Goal: Transaction & Acquisition: Purchase product/service

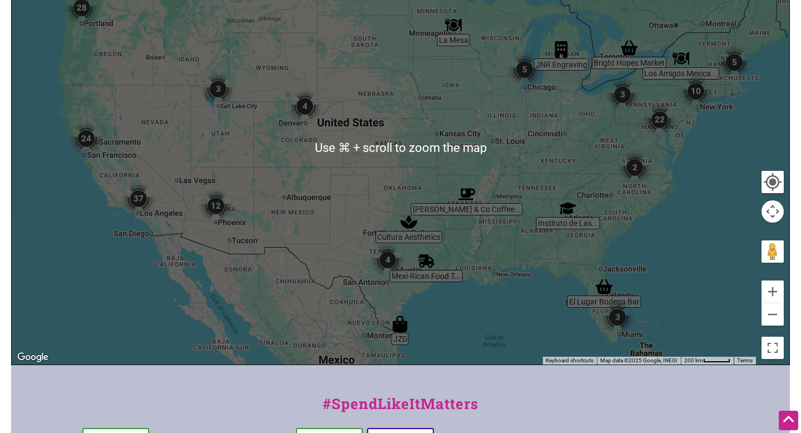
scroll to position [206, 0]
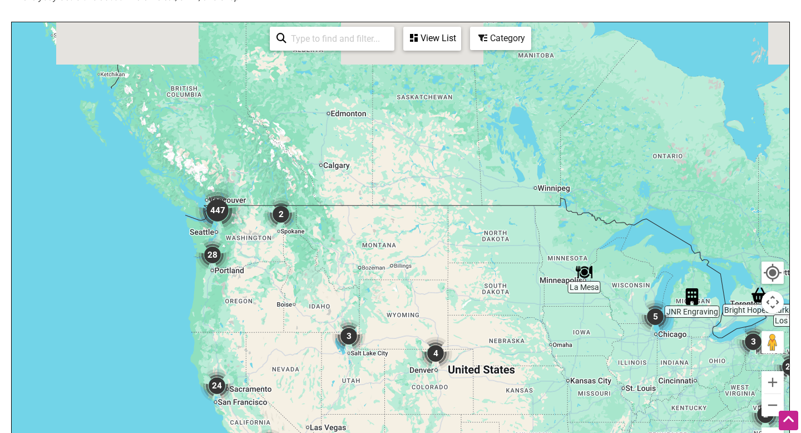
drag, startPoint x: 80, startPoint y: 66, endPoint x: 236, endPoint y: 265, distance: 253.3
click at [236, 265] on div "To navigate, press the arrow keys." at bounding box center [401, 238] width 778 height 433
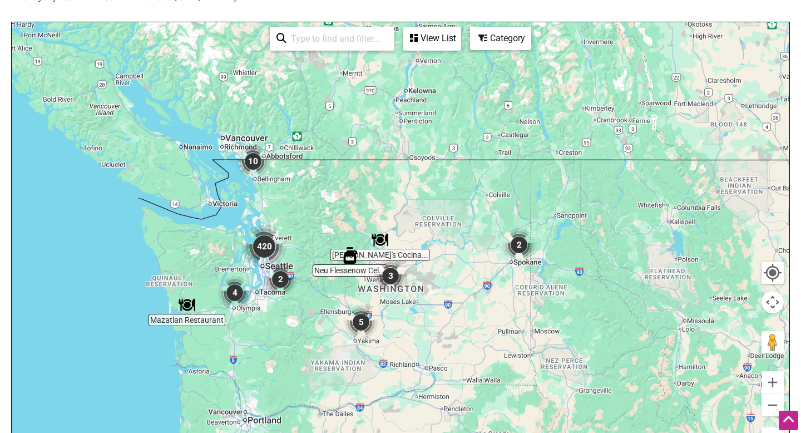
drag, startPoint x: 219, startPoint y: 338, endPoint x: 255, endPoint y: 260, distance: 85.4
click at [255, 260] on img "420" at bounding box center [264, 246] width 45 height 45
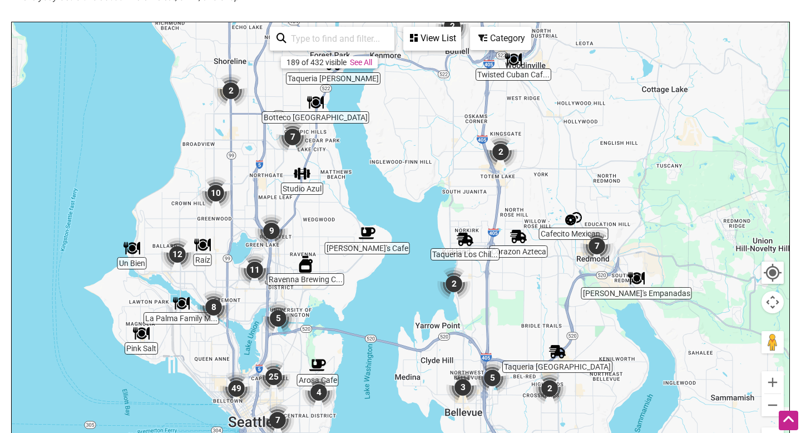
click at [501, 36] on div "Category" at bounding box center [500, 38] width 59 height 21
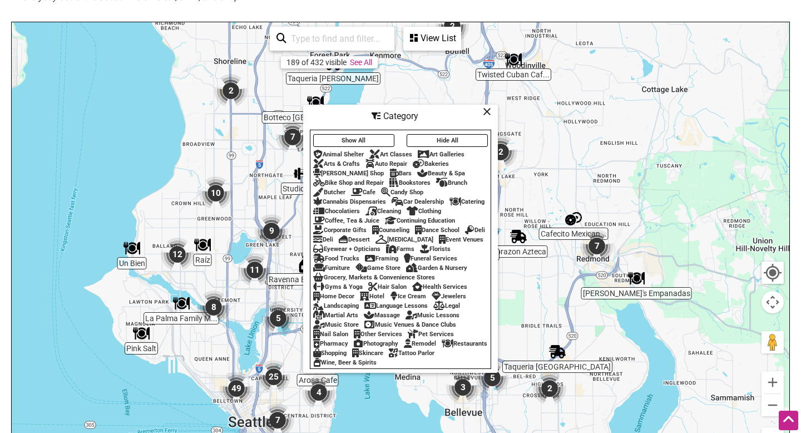
click at [430, 161] on div "Bakeries" at bounding box center [431, 163] width 36 height 7
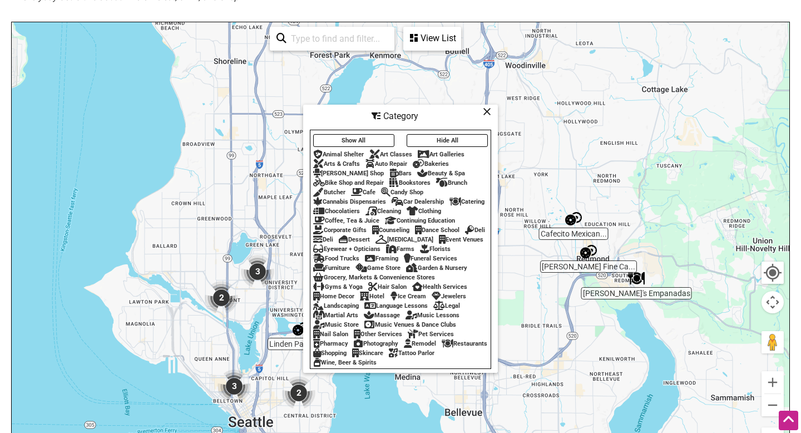
click at [416, 179] on div "Bookstores" at bounding box center [410, 182] width 41 height 7
click at [371, 189] on div "Cafe" at bounding box center [363, 192] width 24 height 7
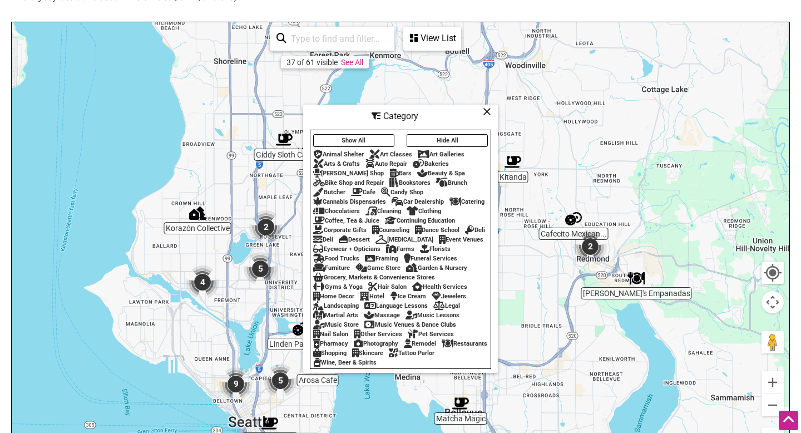
click at [348, 217] on div "Coffee, Tea & Juice" at bounding box center [346, 220] width 66 height 7
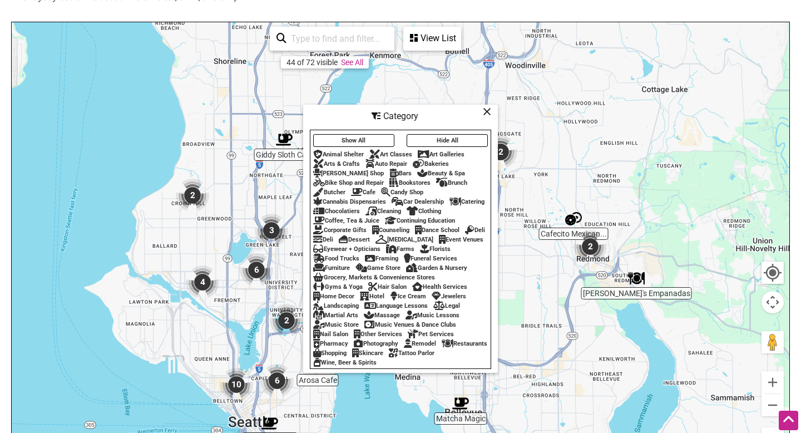
click at [370, 236] on div "Dessert" at bounding box center [354, 239] width 31 height 7
click at [383, 356] on div "Skincare" at bounding box center [367, 352] width 31 height 7
click at [341, 328] on div "Music Store" at bounding box center [336, 324] width 46 height 7
click at [339, 298] on div "Home Decor" at bounding box center [333, 296] width 41 height 7
click at [420, 253] on div "Florists" at bounding box center [435, 248] width 31 height 7
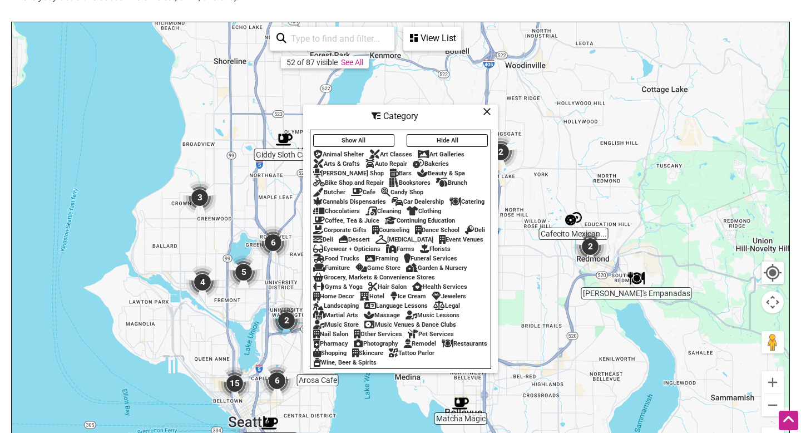
click at [339, 208] on div "Chocolatiers" at bounding box center [336, 211] width 47 height 7
click at [397, 149] on div "Show All Hide All Animal Shelter Art Classes Art Galleries Arts & Crafts Auto R…" at bounding box center [401, 249] width 180 height 236
click at [436, 170] on div "Beauty & Spa" at bounding box center [441, 173] width 48 height 7
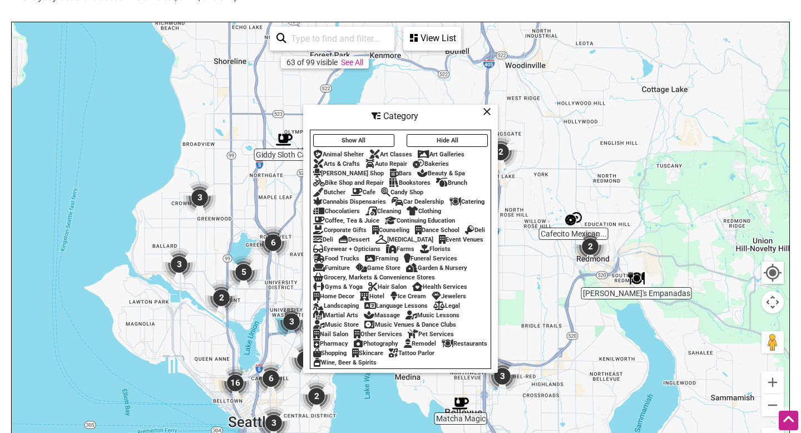
click at [140, 145] on div "To navigate, press the arrow keys." at bounding box center [401, 238] width 778 height 433
click at [488, 112] on icon at bounding box center [487, 111] width 8 height 1
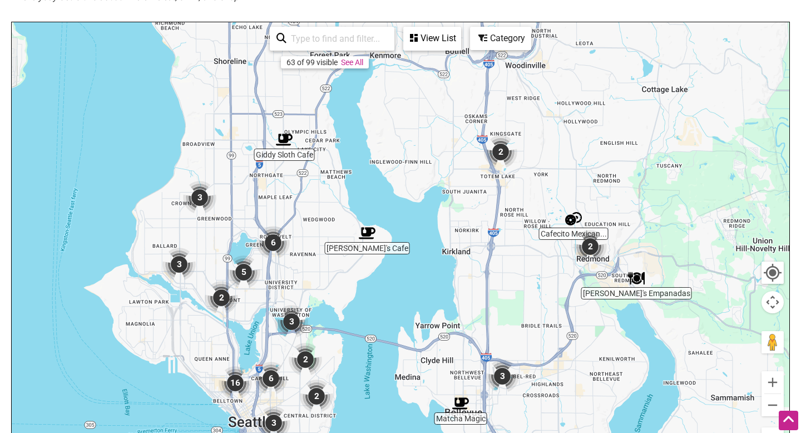
click at [277, 245] on img "6" at bounding box center [273, 242] width 33 height 33
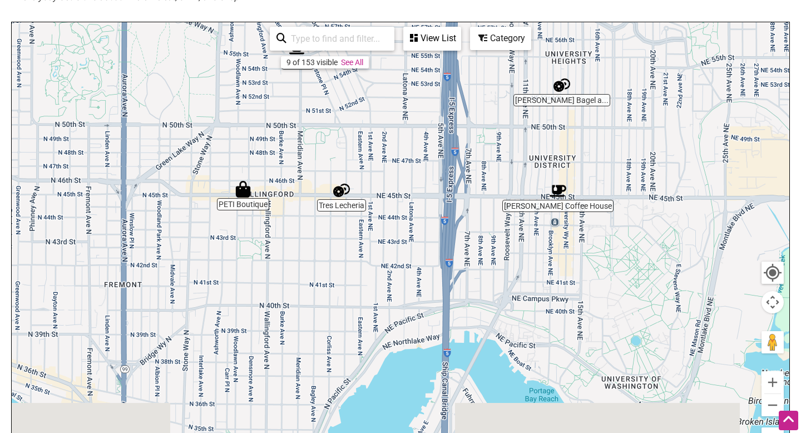
drag, startPoint x: 285, startPoint y: 356, endPoint x: 368, endPoint y: 131, distance: 240.0
click at [368, 131] on div "To navigate, press the arrow keys." at bounding box center [401, 238] width 778 height 433
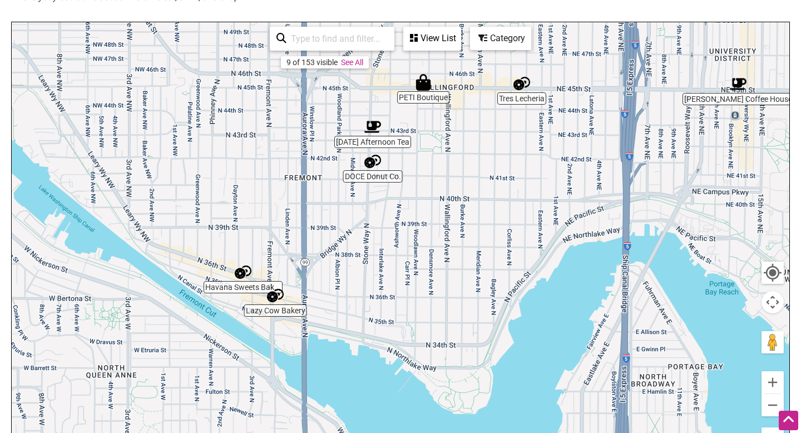
drag, startPoint x: 134, startPoint y: 354, endPoint x: 315, endPoint y: 247, distance: 210.1
click at [315, 247] on div "To navigate, press the arrow keys." at bounding box center [401, 238] width 778 height 433
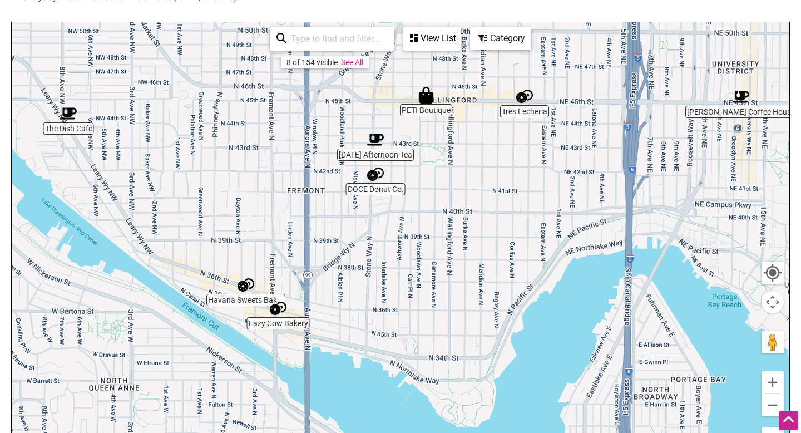
drag, startPoint x: 179, startPoint y: 130, endPoint x: 183, endPoint y: 143, distance: 13.2
click at [183, 144] on div "To navigate, press the arrow keys." at bounding box center [401, 238] width 778 height 433
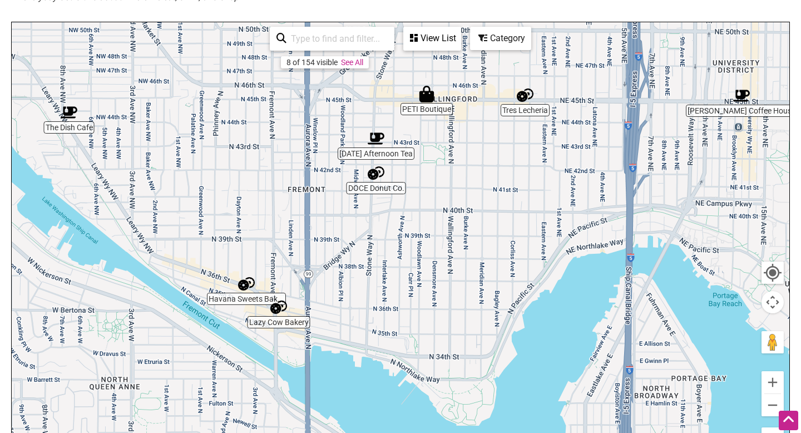
click at [278, 309] on img "Lazy Cow Bakery" at bounding box center [278, 307] width 17 height 17
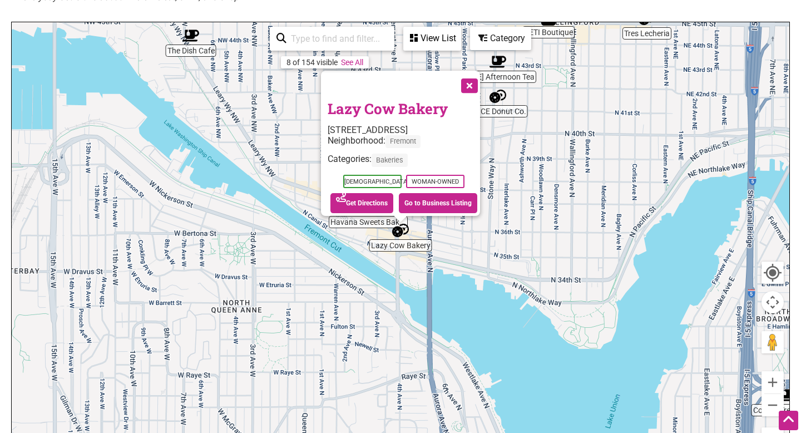
click at [474, 81] on button "Close" at bounding box center [469, 85] width 28 height 28
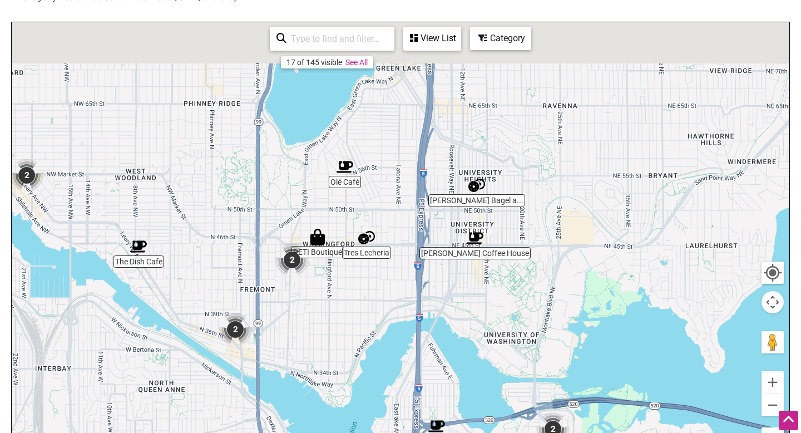
drag, startPoint x: 606, startPoint y: 156, endPoint x: 402, endPoint y: 305, distance: 251.7
click at [403, 303] on div "To navigate, press the arrow keys." at bounding box center [401, 238] width 778 height 433
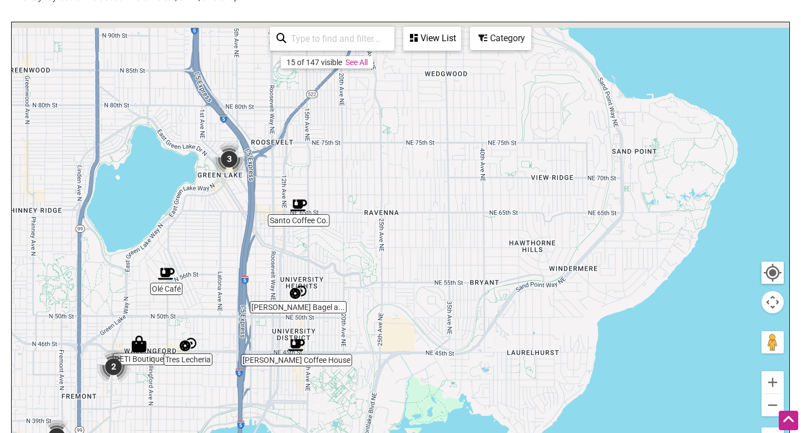
drag, startPoint x: 545, startPoint y: 206, endPoint x: 353, endPoint y: 343, distance: 235.8
click at [353, 341] on div "To navigate, press the arrow keys." at bounding box center [401, 238] width 778 height 433
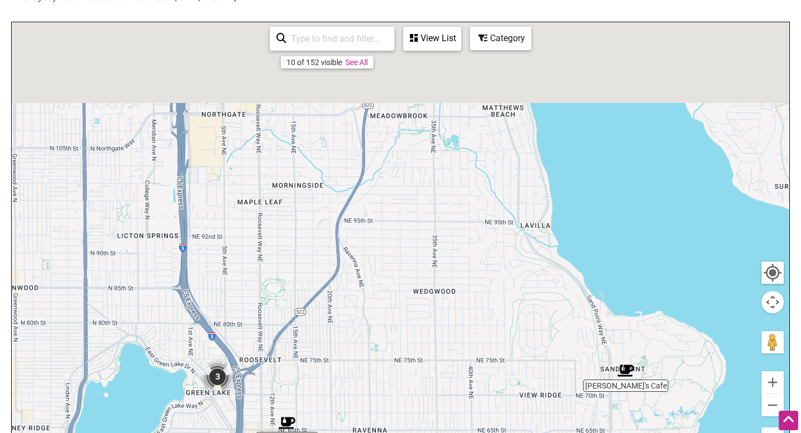
drag, startPoint x: 199, startPoint y: 184, endPoint x: 244, endPoint y: 363, distance: 184.8
click at [244, 364] on div "To navigate, press the arrow keys." at bounding box center [401, 238] width 778 height 433
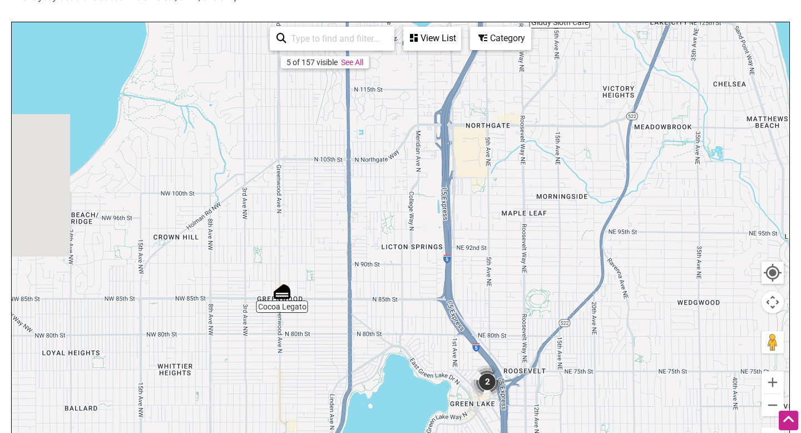
drag, startPoint x: 159, startPoint y: 286, endPoint x: 428, endPoint y: 233, distance: 274.1
click at [428, 233] on div "To navigate, press the arrow keys." at bounding box center [401, 238] width 778 height 433
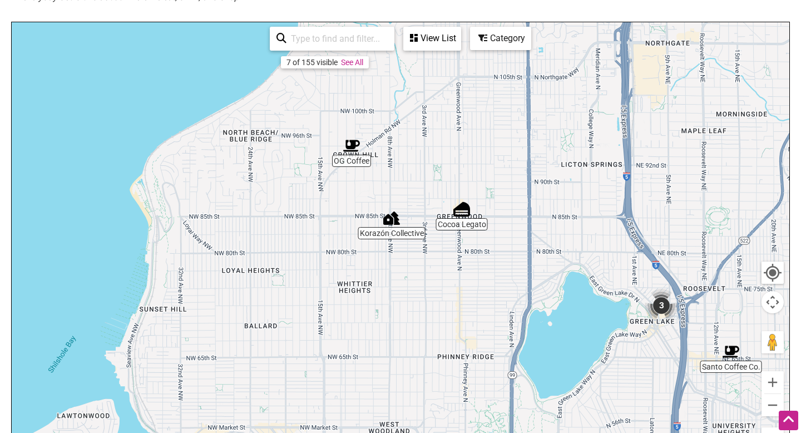
drag, startPoint x: 232, startPoint y: 351, endPoint x: 412, endPoint y: 269, distance: 197.3
click at [412, 269] on div "To navigate, press the arrow keys." at bounding box center [401, 238] width 778 height 433
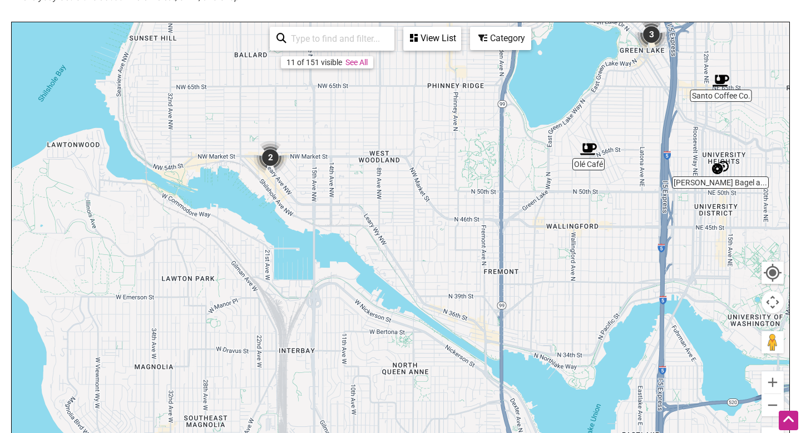
drag, startPoint x: 331, startPoint y: 373, endPoint x: 321, endPoint y: 100, distance: 274.0
click at [321, 100] on div "To navigate, press the arrow keys." at bounding box center [401, 238] width 778 height 433
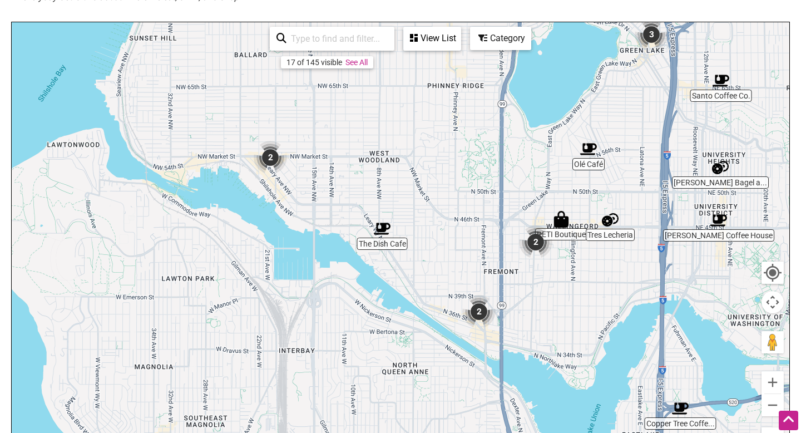
click at [271, 159] on img "2" at bounding box center [270, 157] width 33 height 33
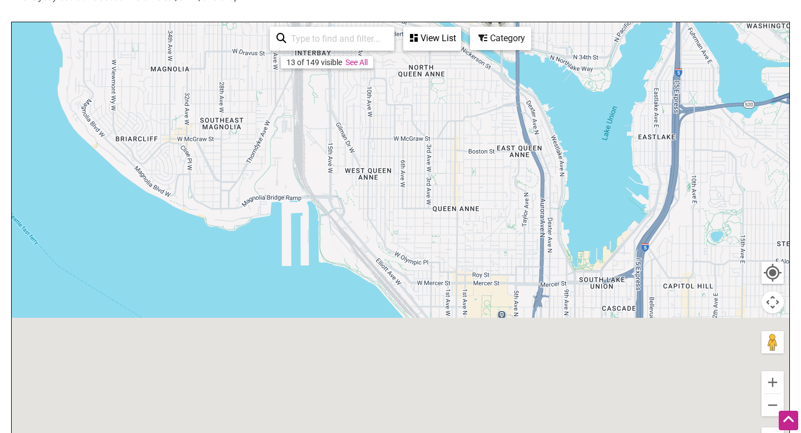
drag, startPoint x: 449, startPoint y: 322, endPoint x: 340, endPoint y: 16, distance: 324.9
click at [340, 16] on div "Latino-owned Small Businesses Use Intentionalist to explore and #SpendLikeItMat…" at bounding box center [400, 147] width 779 height 617
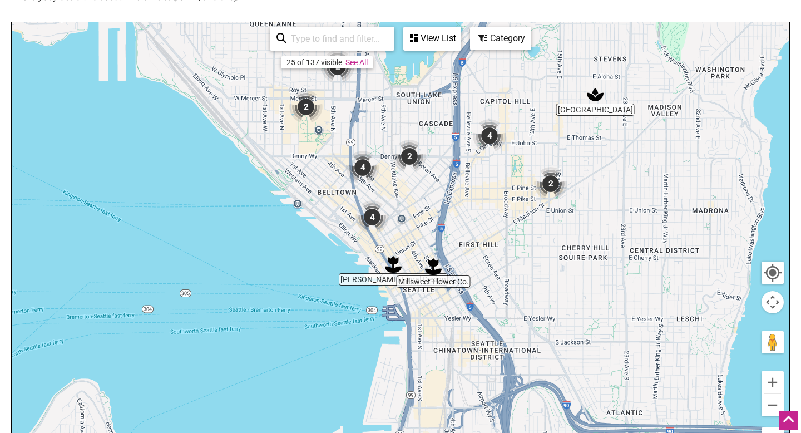
drag, startPoint x: 577, startPoint y: 272, endPoint x: 392, endPoint y: 89, distance: 260.1
click at [392, 89] on div "To navigate, press the arrow keys." at bounding box center [401, 238] width 778 height 433
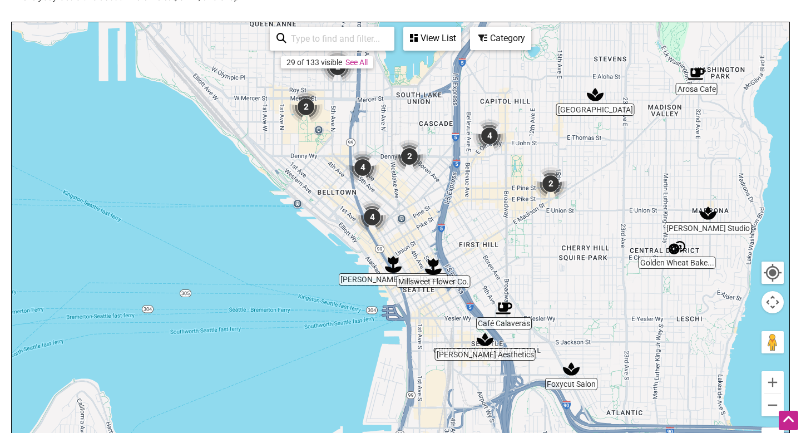
click at [373, 216] on img "4" at bounding box center [372, 216] width 33 height 33
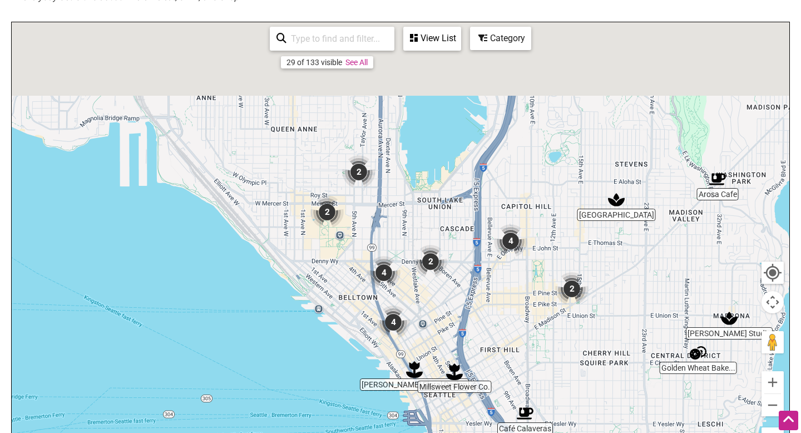
drag, startPoint x: 485, startPoint y: 103, endPoint x: 469, endPoint y: 259, distance: 157.2
click at [469, 259] on div "To navigate, press the arrow keys." at bounding box center [401, 238] width 778 height 433
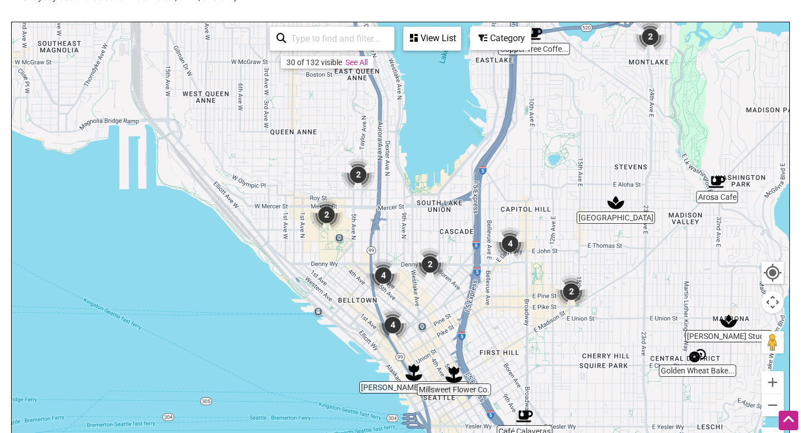
click at [513, 246] on img "4" at bounding box center [510, 243] width 33 height 33
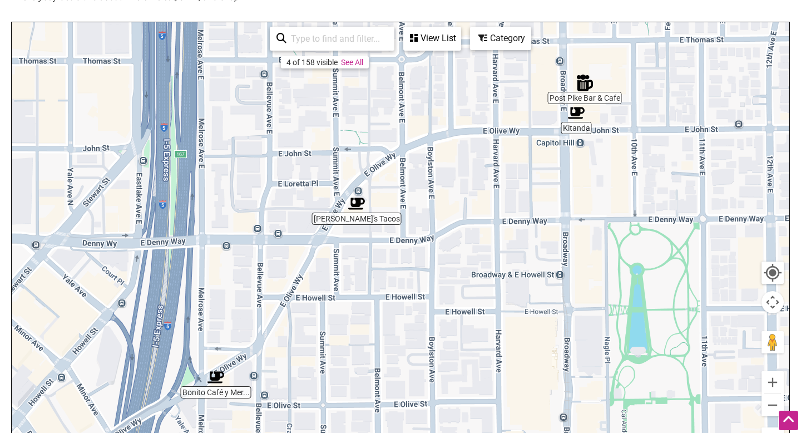
click at [216, 377] on img "Bonito Café y Mercadito" at bounding box center [216, 377] width 17 height 17
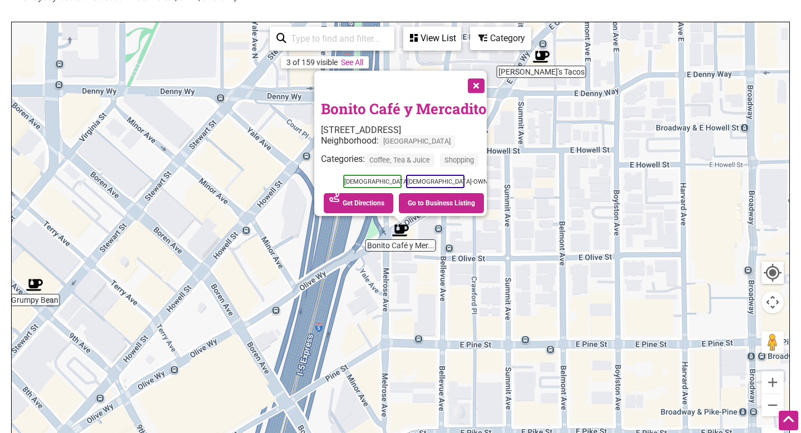
click at [538, 249] on div "To navigate, press the arrow keys. Bonito Café y Mercadito 1351 E Olive Wy, Sea…" at bounding box center [401, 238] width 778 height 433
click at [480, 77] on button "Close" at bounding box center [475, 85] width 28 height 28
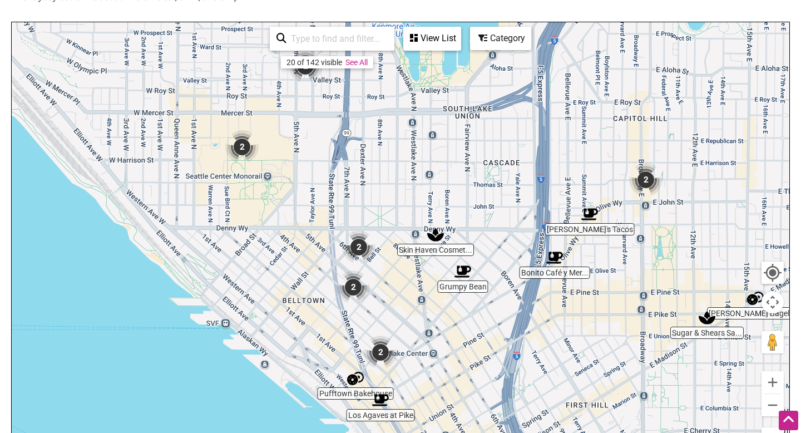
click at [648, 180] on img "2" at bounding box center [645, 179] width 33 height 33
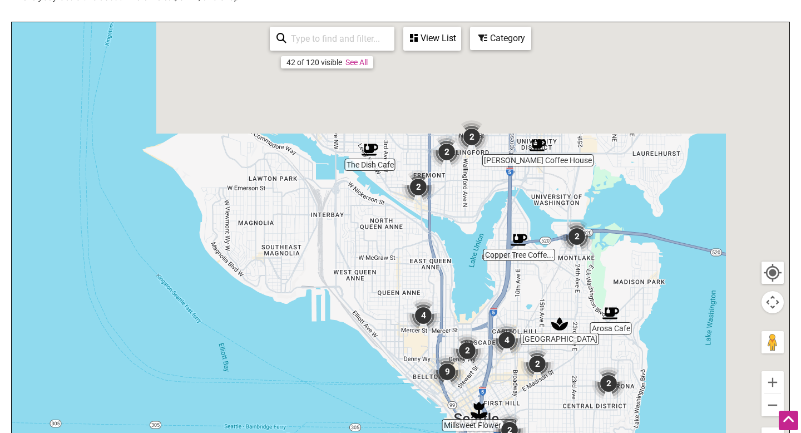
drag, startPoint x: 628, startPoint y: 93, endPoint x: 484, endPoint y: 344, distance: 289.2
click at [484, 344] on div "To navigate, press the arrow keys." at bounding box center [401, 238] width 778 height 433
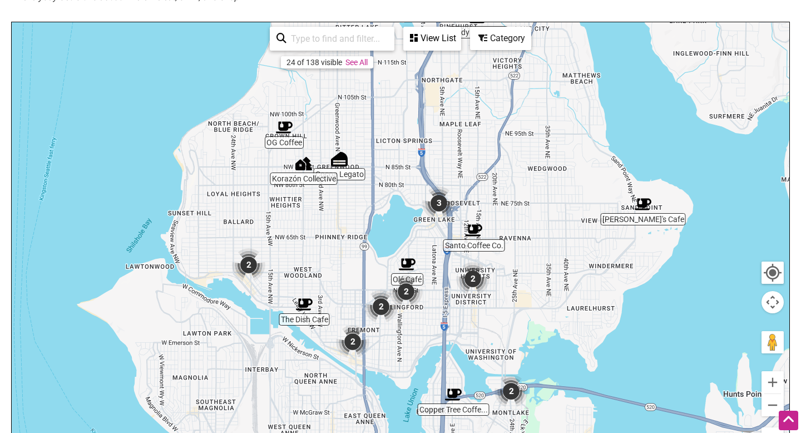
click at [475, 275] on img "2" at bounding box center [472, 278] width 33 height 33
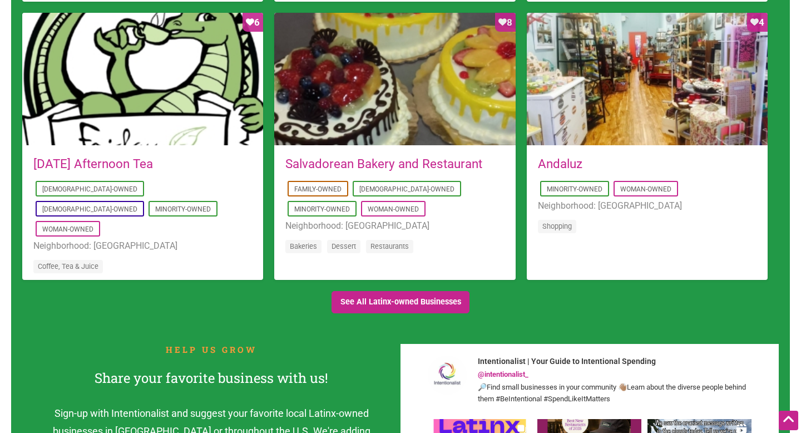
scroll to position [1076, 0]
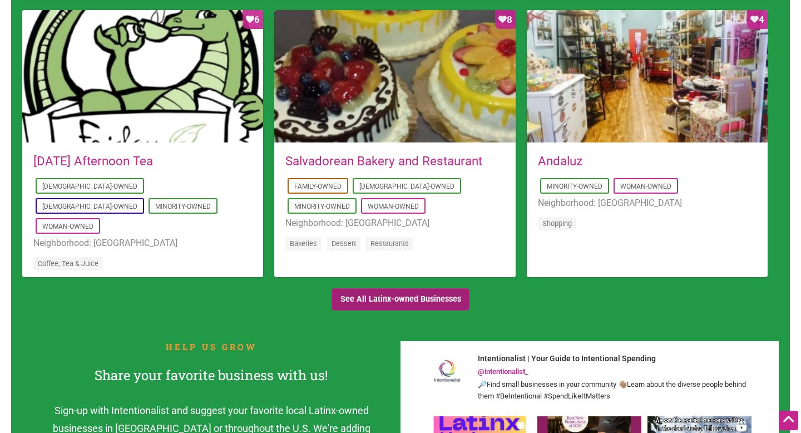
click at [421, 298] on link "See All Latinx-owned Businesses" at bounding box center [401, 299] width 138 height 23
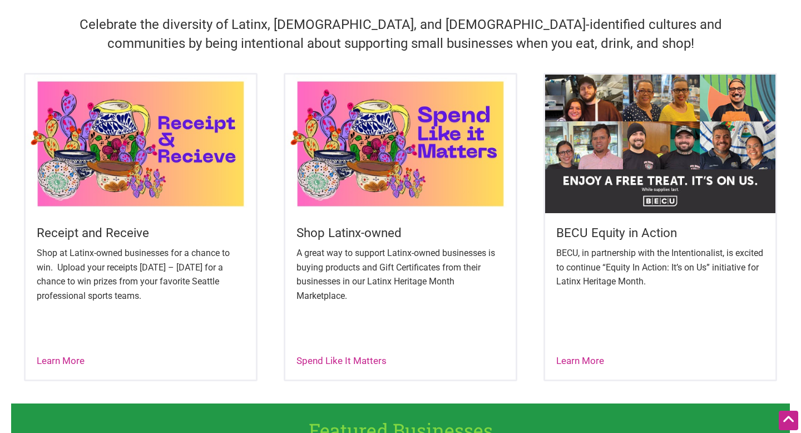
scroll to position [352, 0]
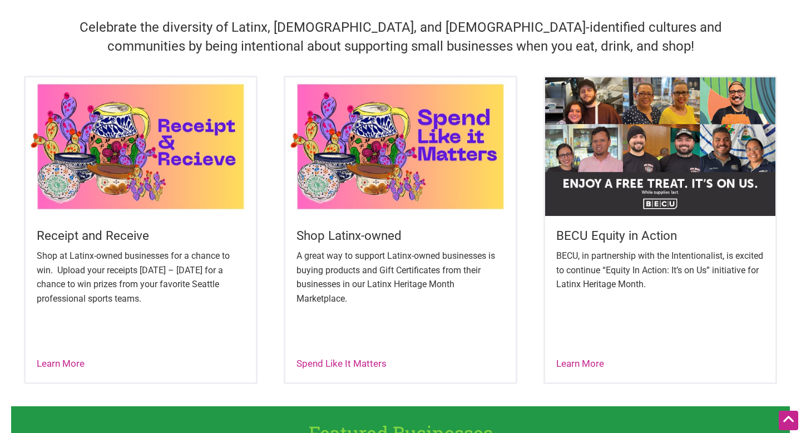
click at [623, 206] on img at bounding box center [660, 146] width 230 height 138
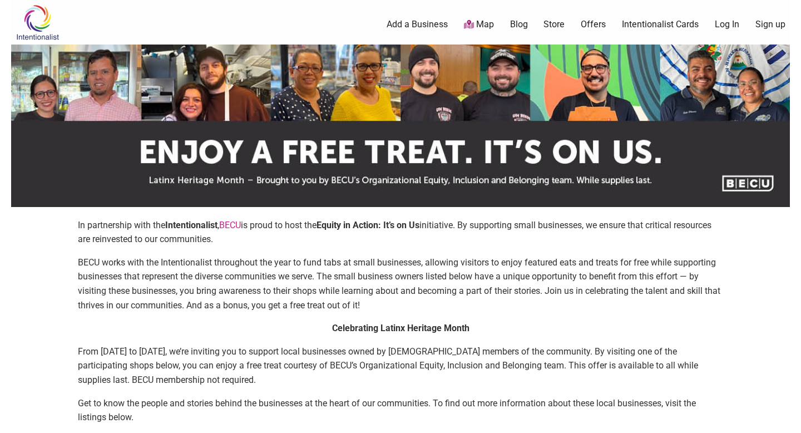
click at [480, 23] on link "Map" at bounding box center [479, 24] width 30 height 13
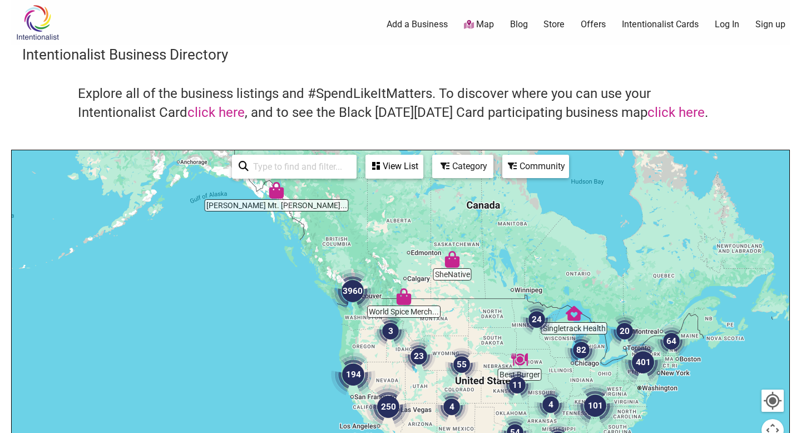
click at [554, 24] on link "Store" at bounding box center [554, 24] width 21 height 12
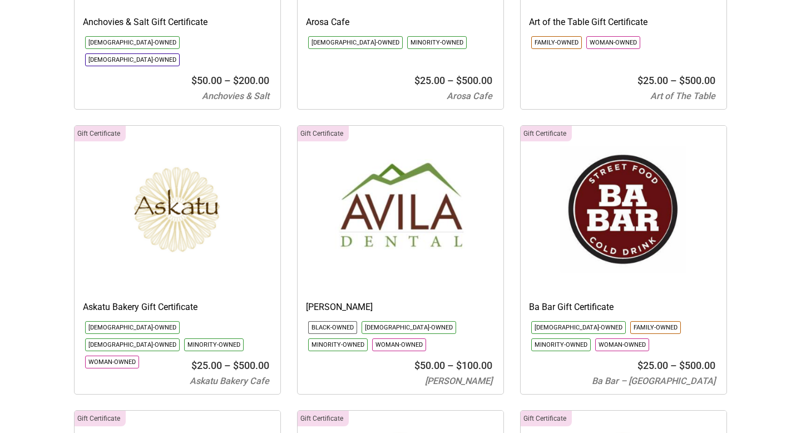
select select
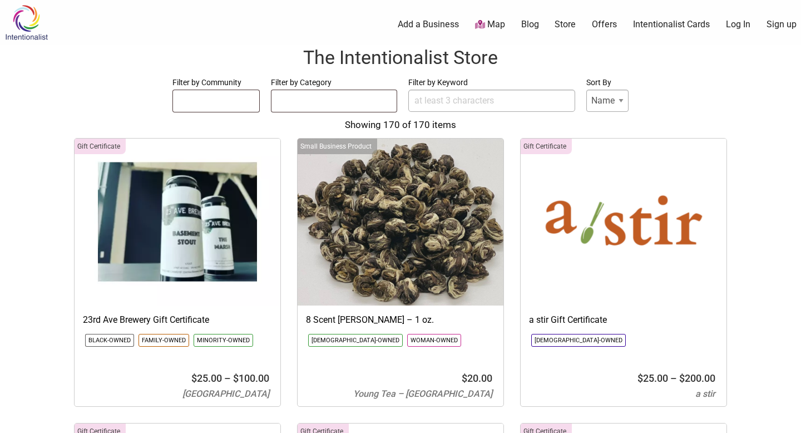
click at [672, 25] on link "Intentionalist Cards" at bounding box center [671, 24] width 77 height 12
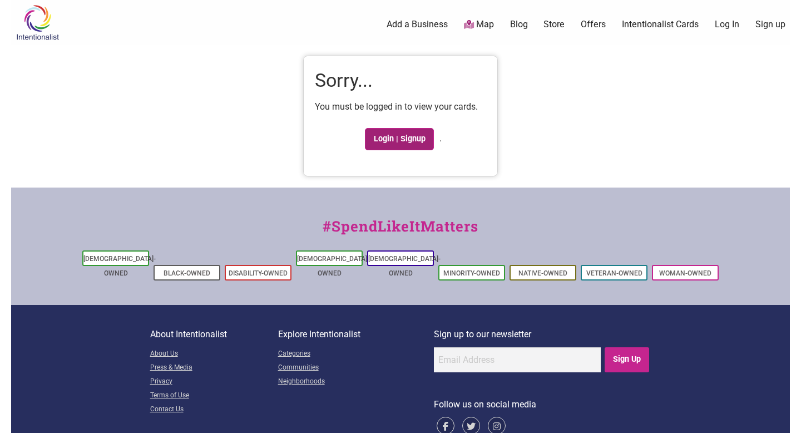
click at [402, 143] on link "Login | Signup" at bounding box center [399, 139] width 69 height 22
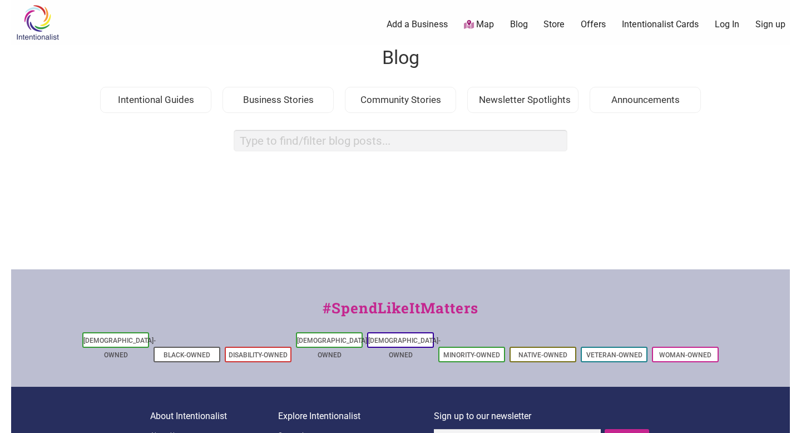
click at [588, 24] on link "Offers" at bounding box center [593, 24] width 25 height 12
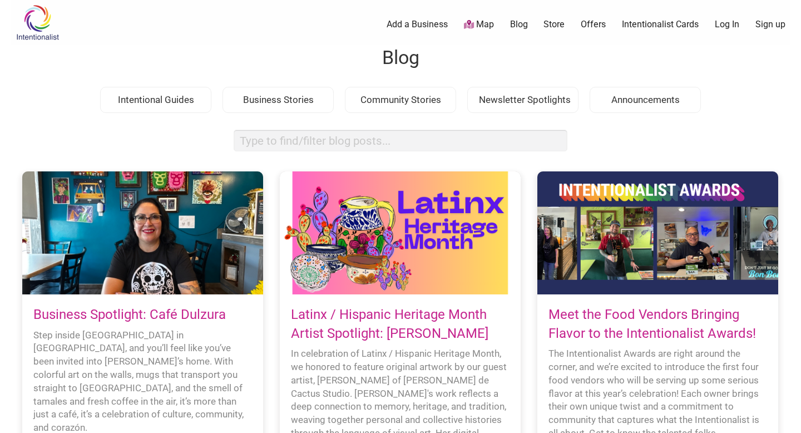
scroll to position [693, 0]
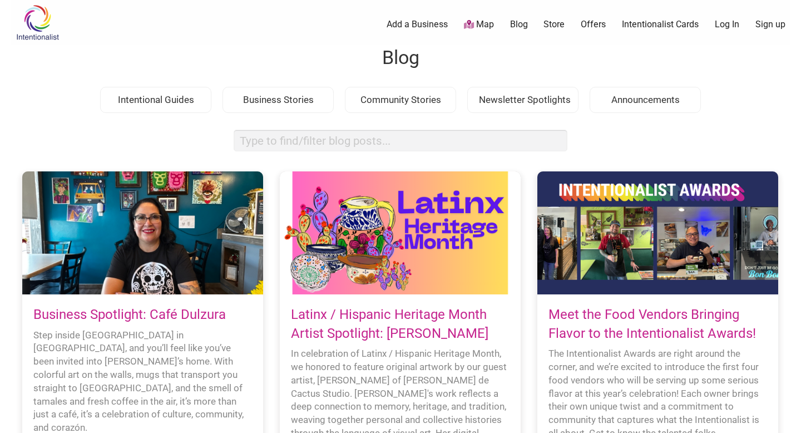
click at [40, 19] on img at bounding box center [37, 22] width 53 height 36
click at [46, 31] on img at bounding box center [37, 22] width 53 height 36
click at [47, 41] on div "Intentionalist Spend like it matters" at bounding box center [61, 22] width 100 height 45
click at [475, 23] on link "Map" at bounding box center [479, 24] width 30 height 13
click at [484, 24] on link "Map" at bounding box center [479, 24] width 30 height 13
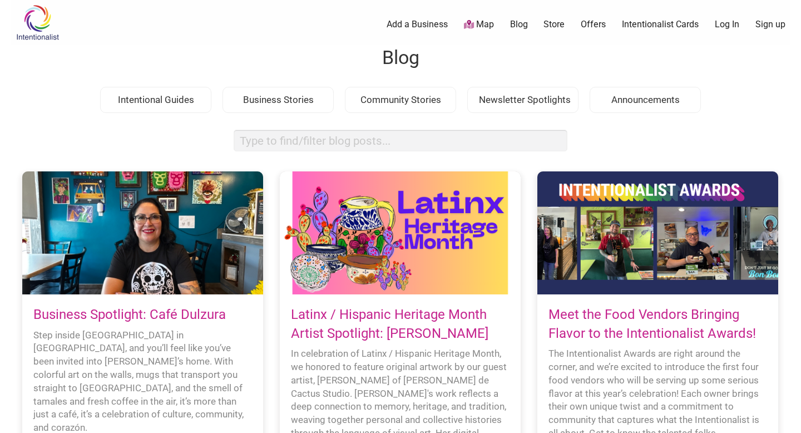
click at [483, 24] on link "Map" at bounding box center [479, 24] width 30 height 13
click at [479, 24] on link "Map" at bounding box center [479, 24] width 30 height 13
click at [386, 314] on link "Latinx / Hispanic Heritage Month Artist Spotlight: Nathaly Lerma" at bounding box center [390, 324] width 198 height 35
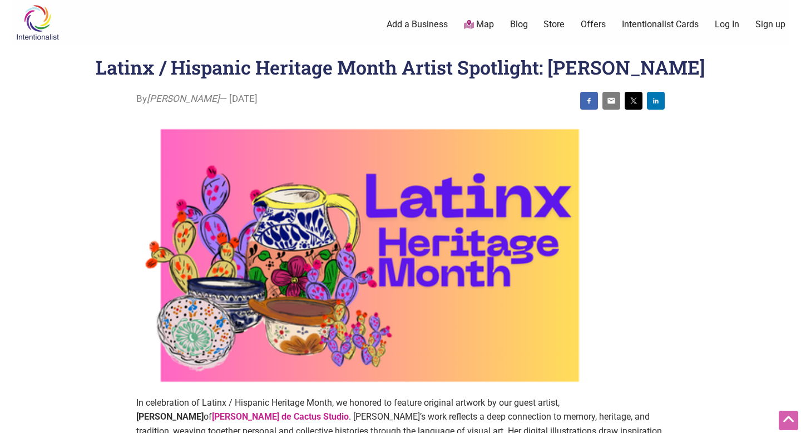
scroll to position [731, 0]
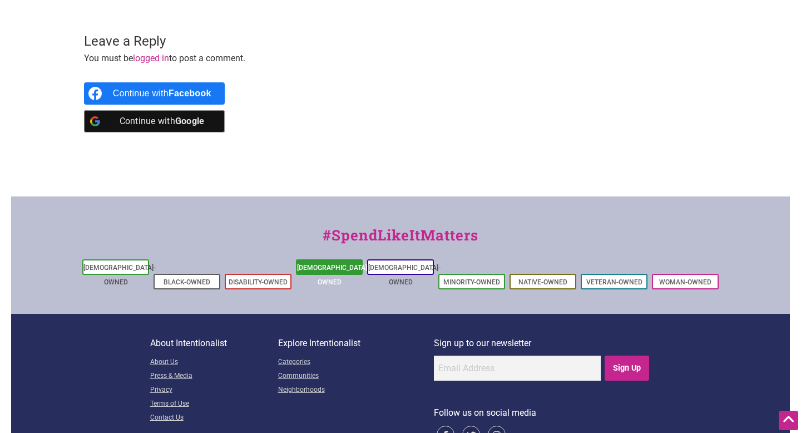
click at [319, 264] on link "[DEMOGRAPHIC_DATA]-Owned" at bounding box center [333, 275] width 72 height 22
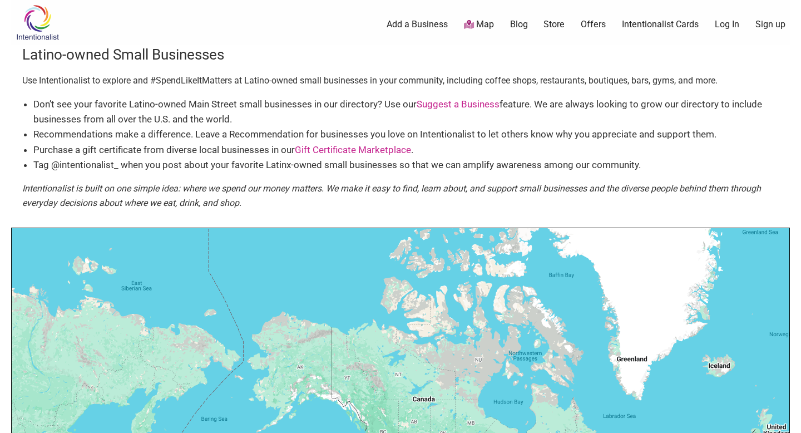
click at [338, 150] on link "Gift Certificate Marketplace" at bounding box center [353, 149] width 116 height 11
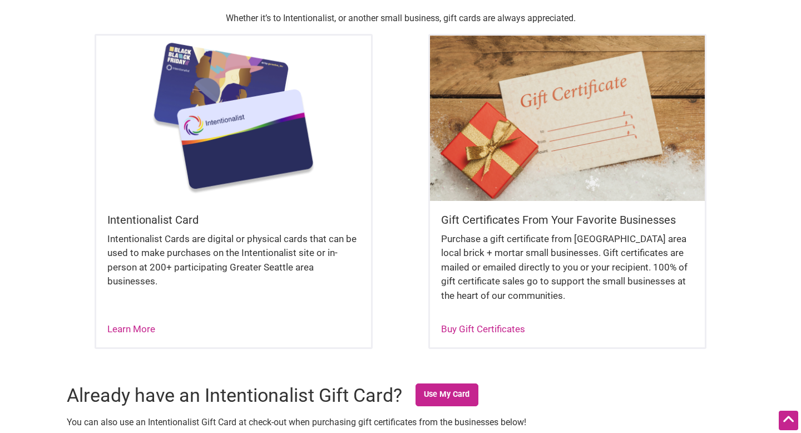
scroll to position [303, 0]
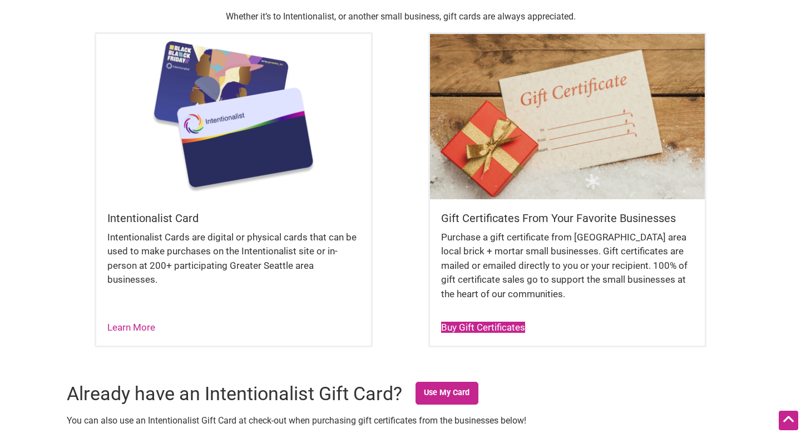
click at [472, 329] on link "Buy Gift Certificates" at bounding box center [483, 327] width 84 height 11
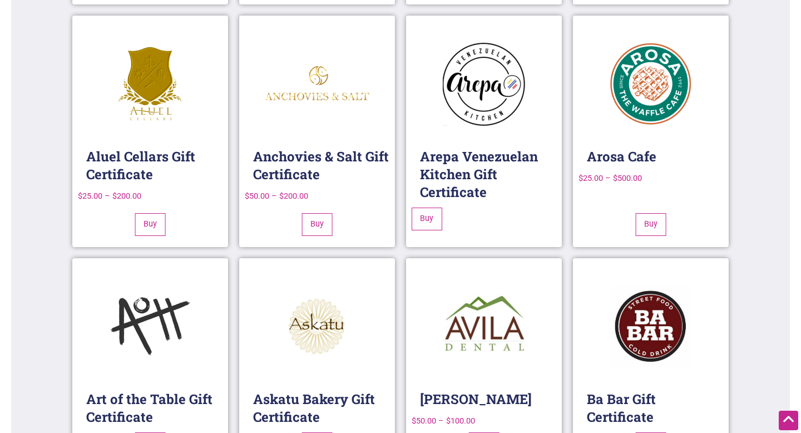
scroll to position [1405, 0]
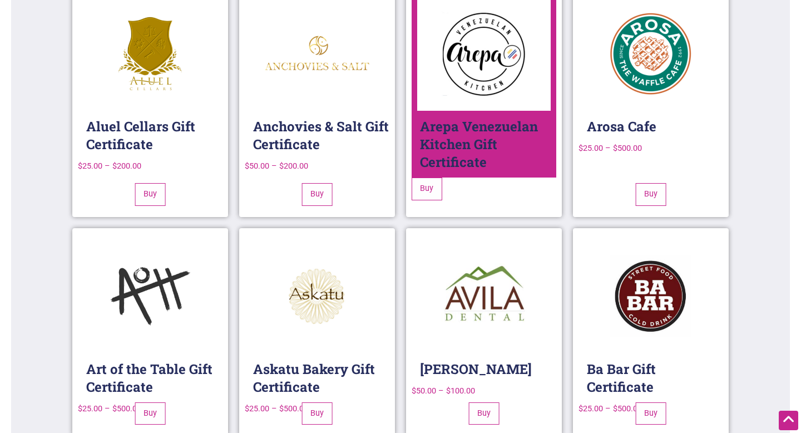
click at [436, 150] on h2 "Arepa Venezuelan Kitchen Gift Certificate" at bounding box center [488, 144] width 136 height 67
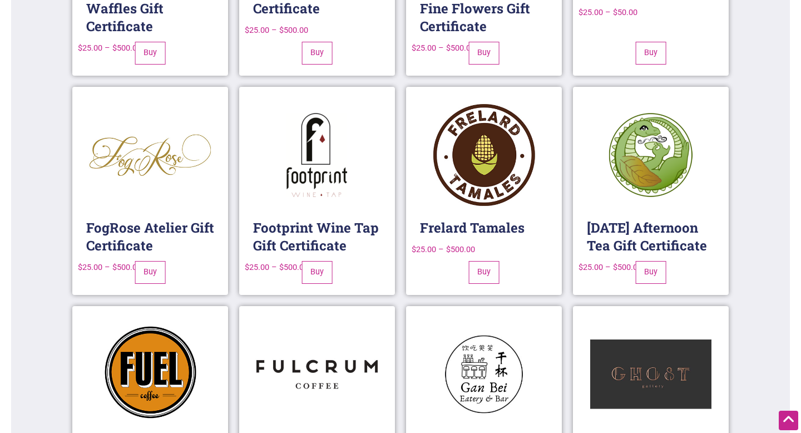
scroll to position [3608, 0]
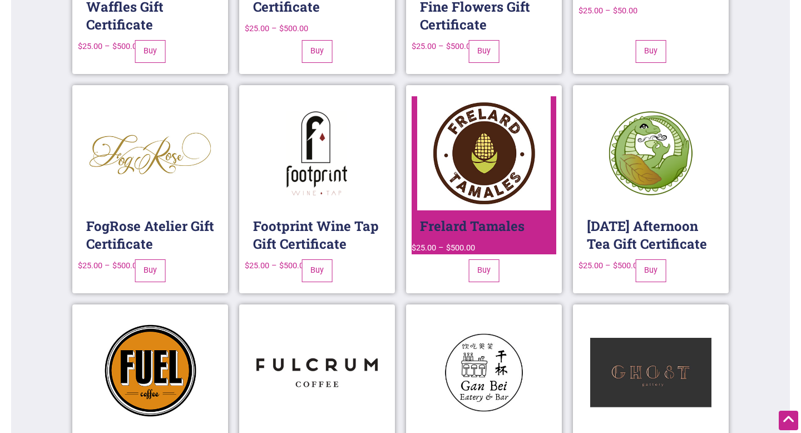
click at [442, 129] on img at bounding box center [484, 153] width 134 height 114
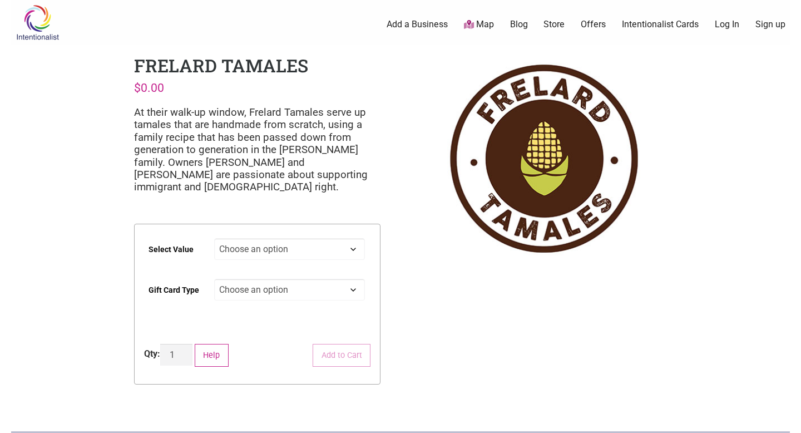
click at [346, 250] on select "Choose an option $25 $50 $100 $200 $500" at bounding box center [289, 249] width 151 height 22
click at [214, 238] on select "Choose an option $25 $50 $100 $200 $500" at bounding box center [289, 249] width 151 height 22
select select "$25"
click at [330, 293] on select "Choose an option Physical" at bounding box center [289, 290] width 151 height 22
select select "Physical"
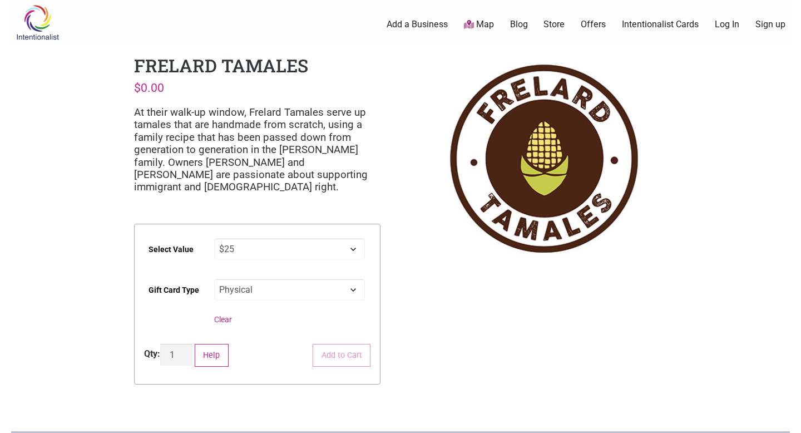
click at [214, 279] on select "Choose an option Physical" at bounding box center [289, 290] width 151 height 22
select select "$25"
